Goal: Task Accomplishment & Management: Use online tool/utility

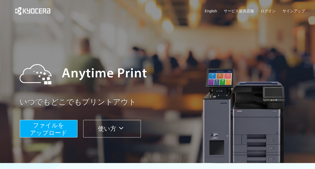
click at [44, 128] on span "ファイルを ​​アップロード" at bounding box center [48, 129] width 37 height 14
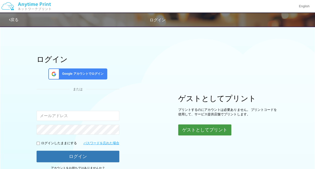
click at [203, 129] on button "ゲストとしてプリント" at bounding box center [204, 129] width 53 height 11
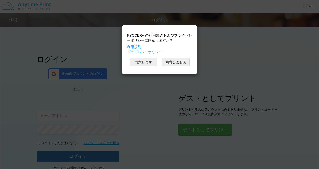
click at [147, 60] on button "同意します" at bounding box center [144, 62] width 28 height 9
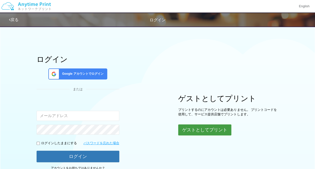
click at [200, 131] on button "ゲストとしてプリント" at bounding box center [204, 129] width 53 height 11
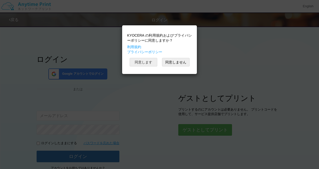
click at [145, 61] on button "同意します" at bounding box center [144, 62] width 28 height 9
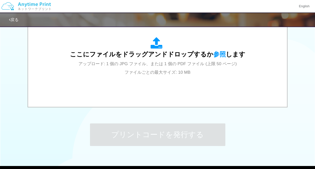
scroll to position [212, 0]
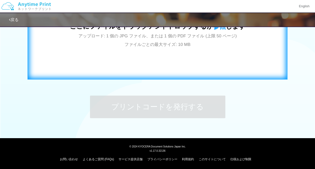
click at [217, 41] on div "ここにファイルをドラッグアンドドロップするか 参照 します アップロード: 1 個の JPG ファイル、または 1 個の PDF ファイル (上限 50 ペー…" at bounding box center [157, 28] width 175 height 39
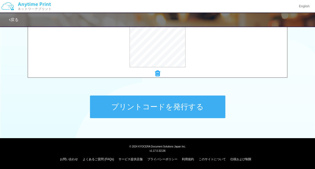
click at [213, 100] on button "プリントコードを発行する" at bounding box center [157, 106] width 135 height 23
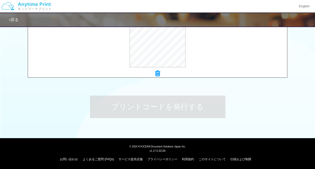
scroll to position [0, 0]
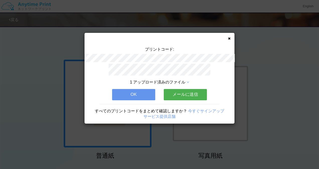
click at [118, 93] on button "OK" at bounding box center [133, 94] width 43 height 11
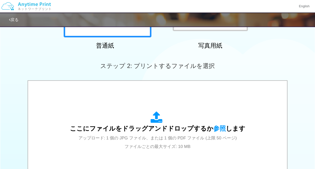
scroll to position [212, 0]
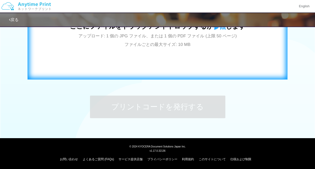
click at [232, 54] on div "ここにファイルをドラッグアンドドロップするか 参照 します アップロード: 1 個の JPG ファイル、または 1 個の PDF ファイル (上限 50 ペー…" at bounding box center [157, 28] width 249 height 91
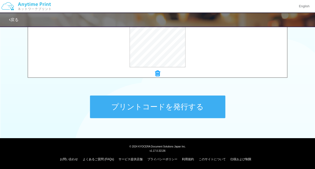
click at [197, 102] on button "プリントコードを発行する" at bounding box center [157, 106] width 135 height 23
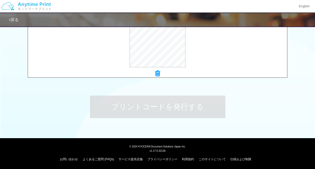
scroll to position [0, 0]
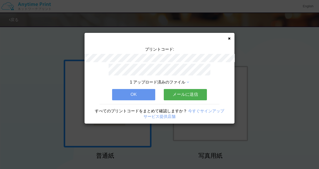
click at [139, 90] on button "OK" at bounding box center [133, 94] width 43 height 11
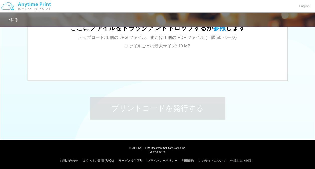
scroll to position [212, 0]
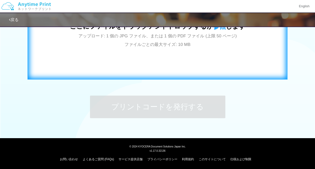
click at [145, 53] on div "ここにファイルをドラッグアンドドロップするか 参照 します アップロード: 1 個の JPG ファイル、または 1 個の PDF ファイル (上限 50 ペー…" at bounding box center [157, 28] width 249 height 91
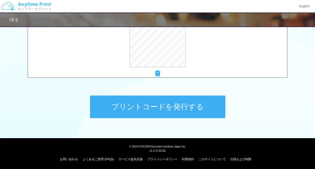
click at [162, 112] on button "プリントコードを発行する" at bounding box center [157, 106] width 135 height 23
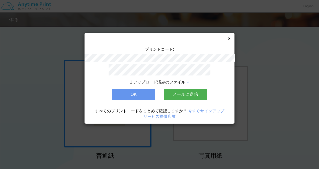
click at [138, 89] on button "OK" at bounding box center [133, 94] width 43 height 11
